Goal: Find specific page/section: Find specific page/section

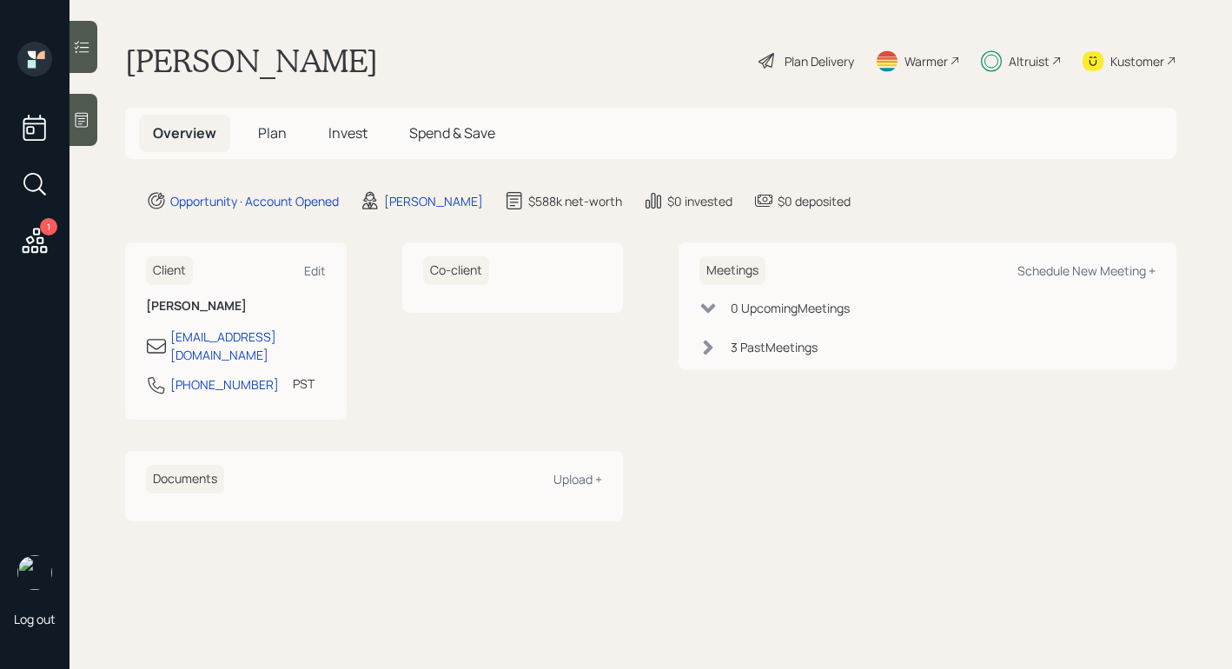
click at [1015, 61] on div "Altruist" at bounding box center [1029, 61] width 41 height 18
click at [1009, 40] on main "[PERSON_NAME] Plan Delivery Warmer Altruist Kustomer Overview Plan Invest Spend…" at bounding box center [651, 334] width 1163 height 669
click at [1013, 45] on div "Altruist" at bounding box center [1021, 61] width 81 height 38
